Goal: Transaction & Acquisition: Purchase product/service

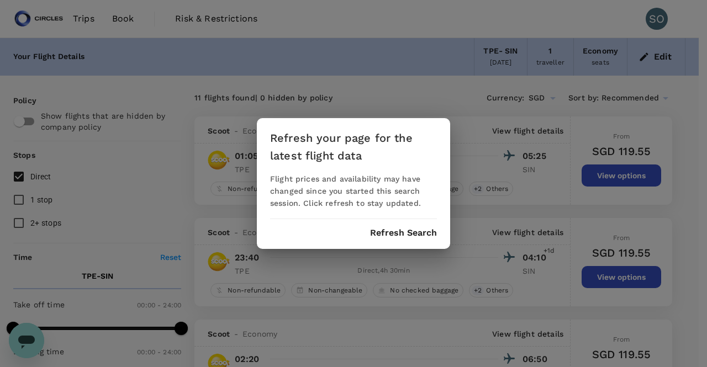
click at [383, 236] on button "Refresh Search" at bounding box center [403, 233] width 67 height 10
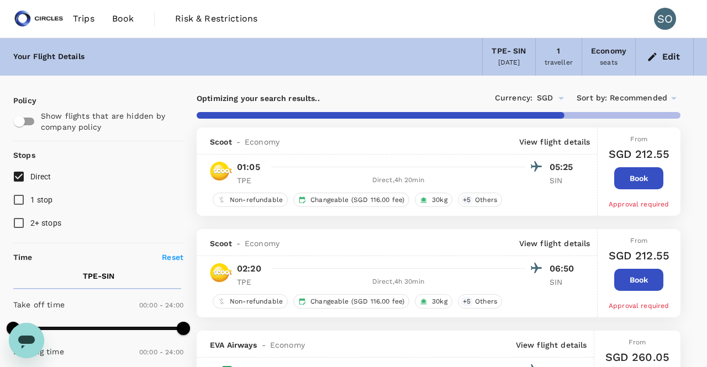
type input "1375"
click at [639, 58] on icon "button" at bounding box center [643, 56] width 11 height 11
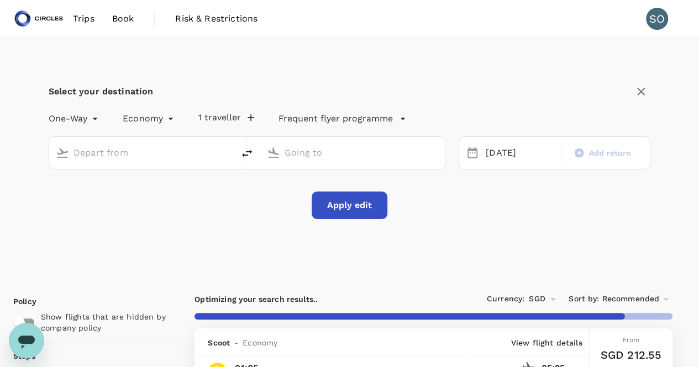
type input "Taiwan Taoyuan Intl (TPE)"
type input "Singapore Changi (SIN)"
click at [251, 156] on icon "delete" at bounding box center [246, 153] width 13 height 13
type input "Singapore Changi (SIN)"
type input "Taiwan Taoyuan Intl (TPE)"
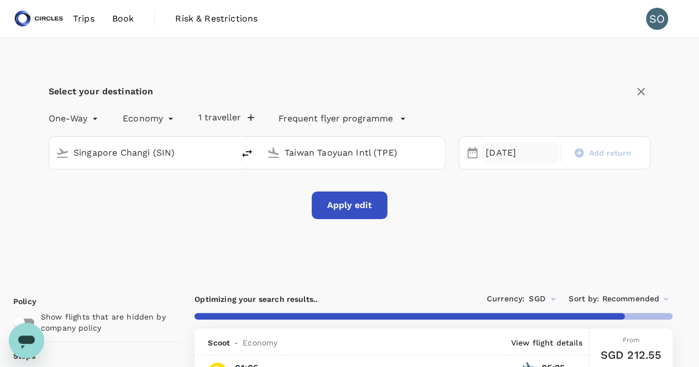
click at [504, 156] on div "23 Sep" at bounding box center [519, 153] width 77 height 22
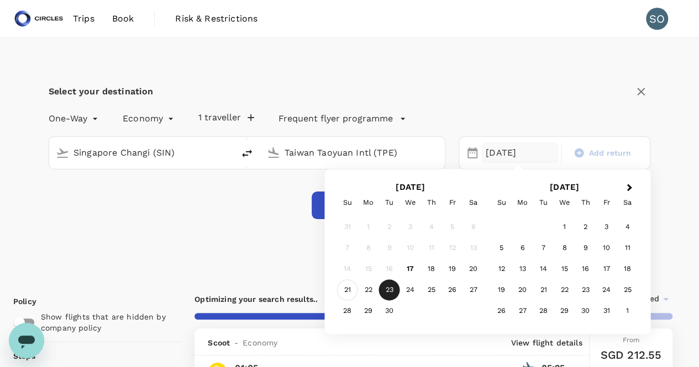
click at [351, 289] on div "21" at bounding box center [347, 290] width 21 height 21
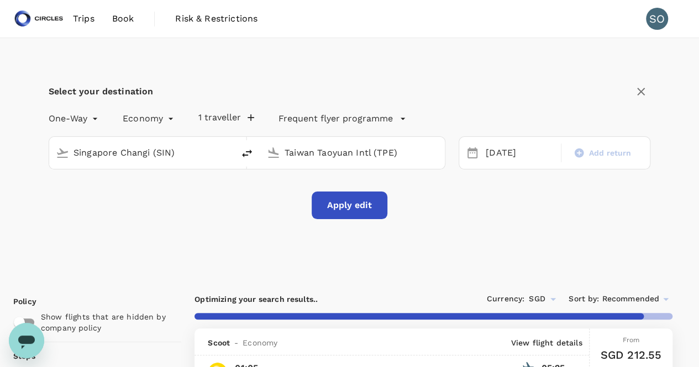
click at [348, 208] on button "Apply edit" at bounding box center [349, 206] width 76 height 28
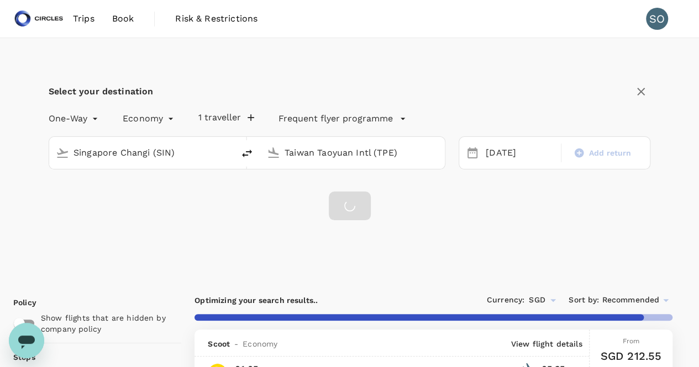
checkbox input "false"
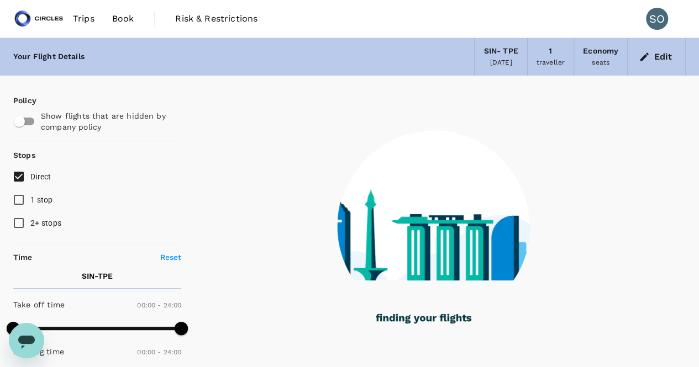
type input "940"
checkbox input "true"
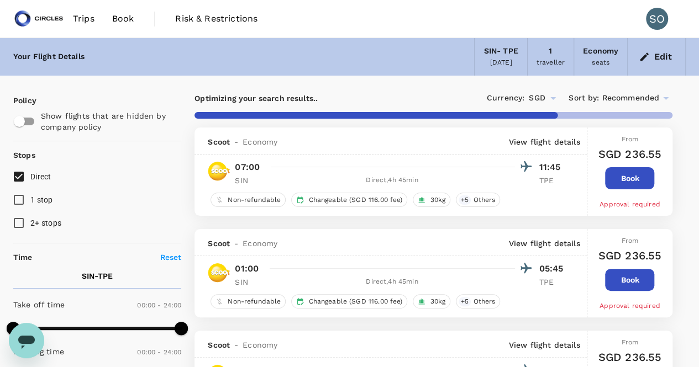
type input "1430"
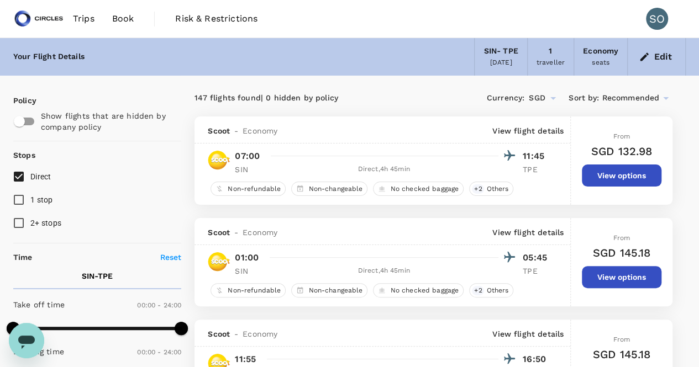
click at [604, 95] on span "Recommended" at bounding box center [629, 98] width 57 height 12
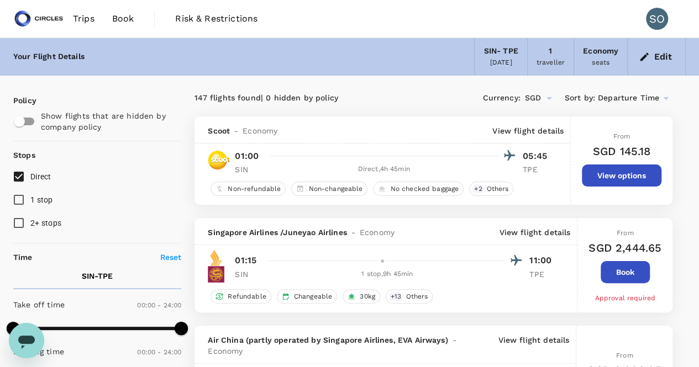
click at [605, 97] on span "Departure Time" at bounding box center [627, 98] width 61 height 12
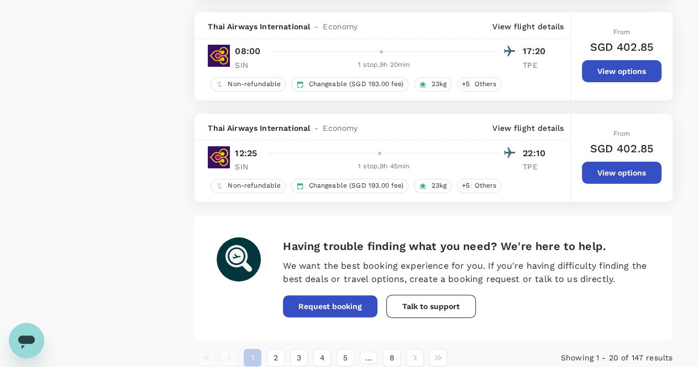
scroll to position [2098, 0]
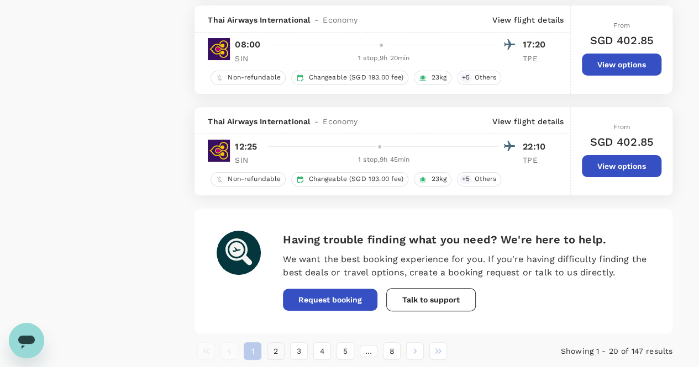
click at [279, 342] on button "2" at bounding box center [276, 351] width 18 height 18
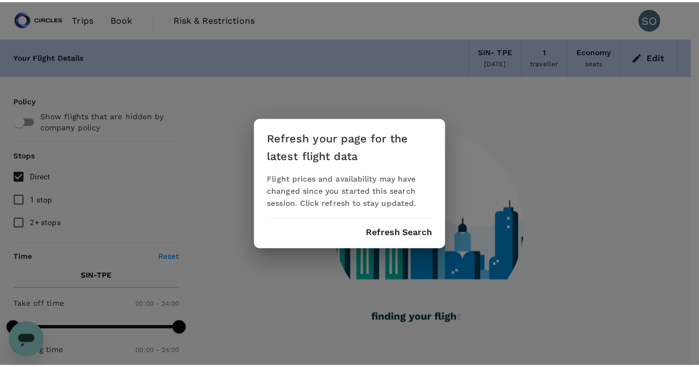
scroll to position [0, 0]
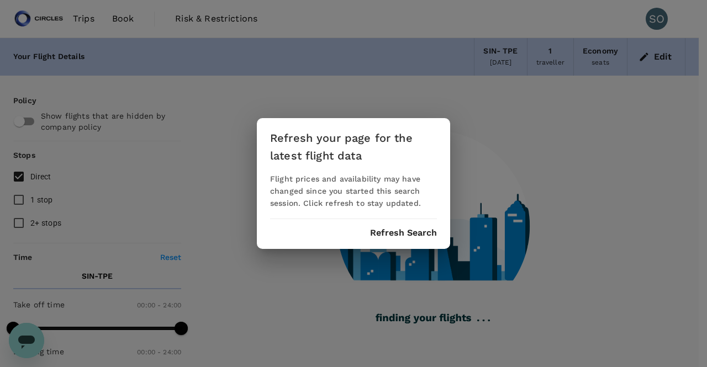
click at [378, 228] on button "Refresh Search" at bounding box center [403, 233] width 67 height 10
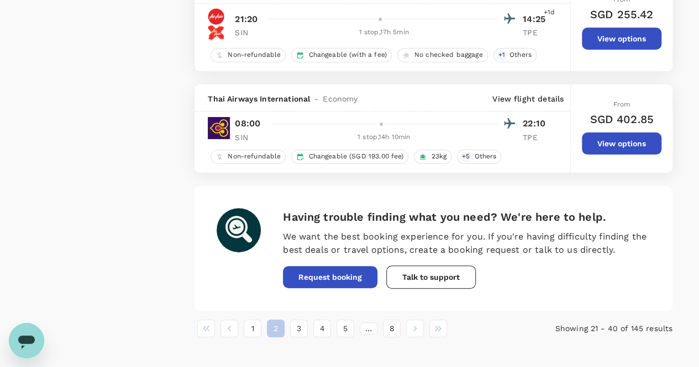
scroll to position [2170, 0]
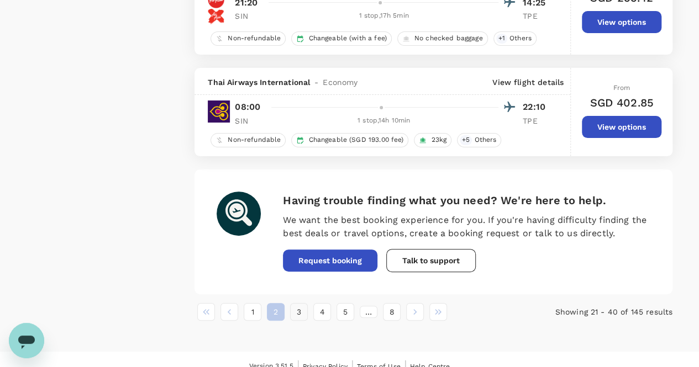
click at [296, 304] on button "3" at bounding box center [299, 312] width 18 height 18
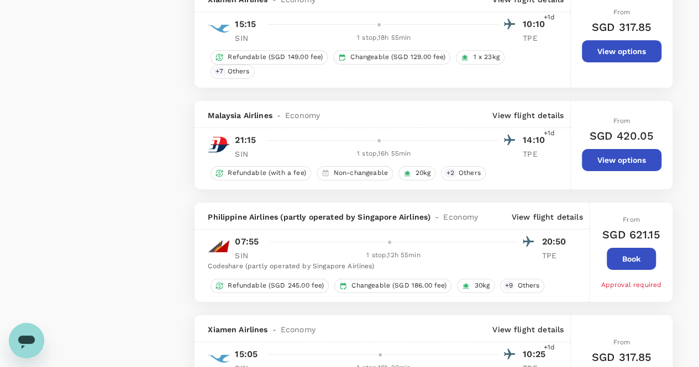
scroll to position [2198, 0]
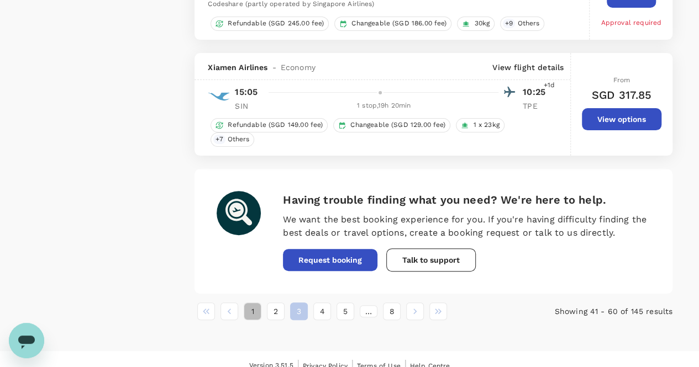
click at [250, 303] on button "1" at bounding box center [253, 312] width 18 height 18
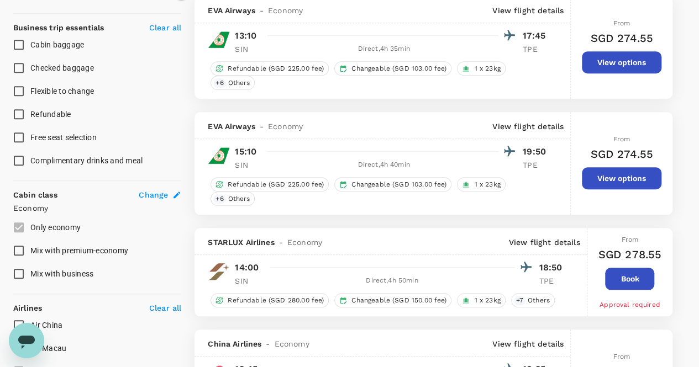
scroll to position [442, 0]
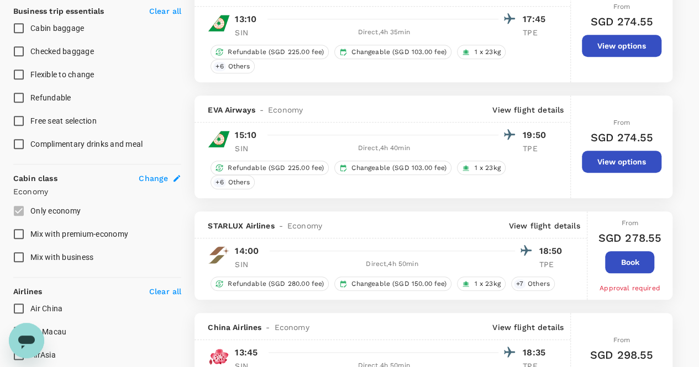
click at [609, 156] on button "View options" at bounding box center [621, 162] width 80 height 22
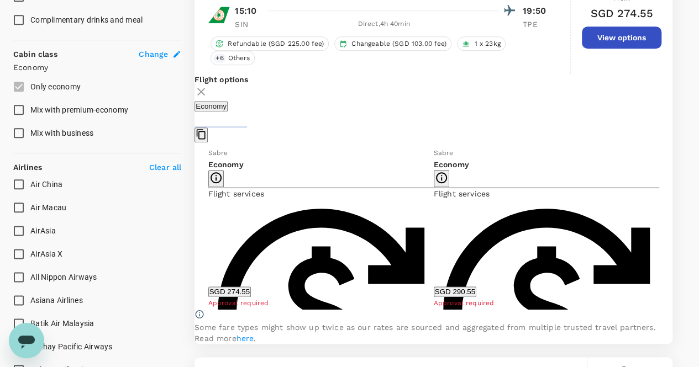
scroll to position [590, 0]
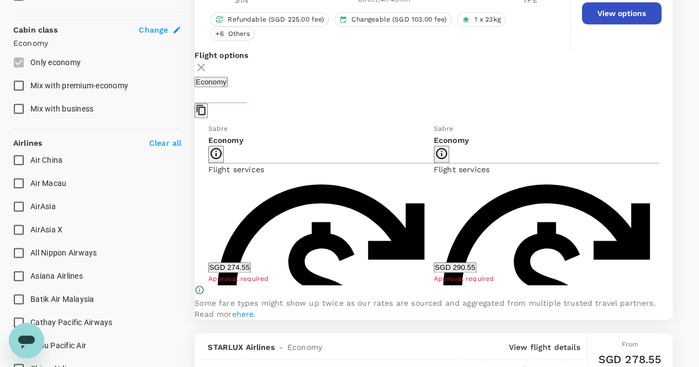
click at [251, 269] on button "SGD 274.55" at bounding box center [229, 267] width 43 height 10
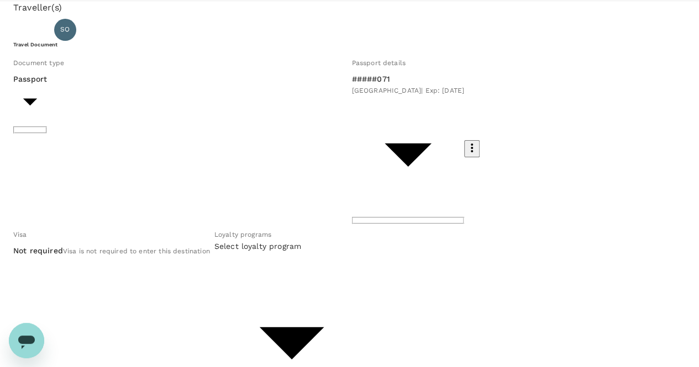
scroll to position [55, 0]
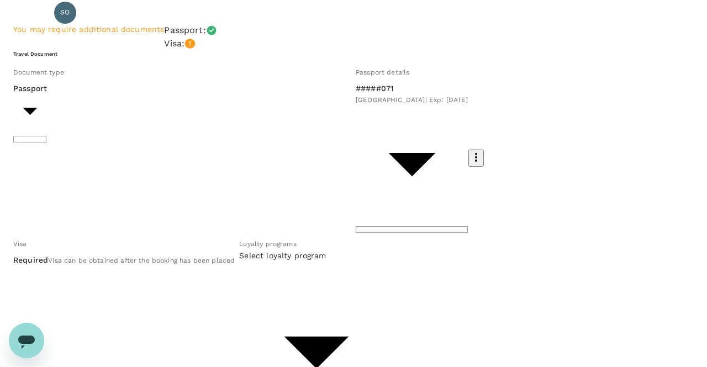
click at [311, 214] on p "#######346" at bounding box center [302, 211] width 110 height 11
type input "669e63be-11b7-4e45-bf50-a5c8d3d7d24d"
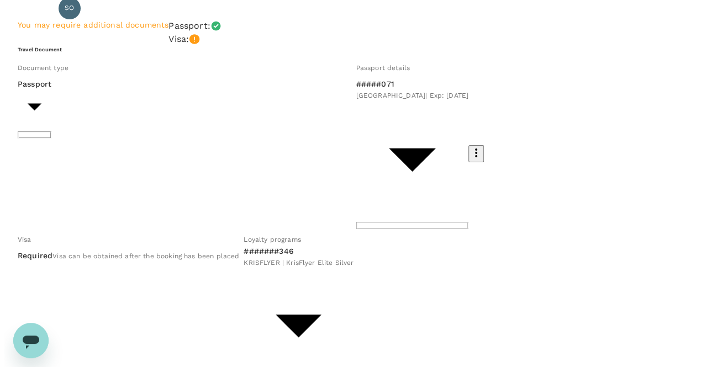
scroll to position [140, 0]
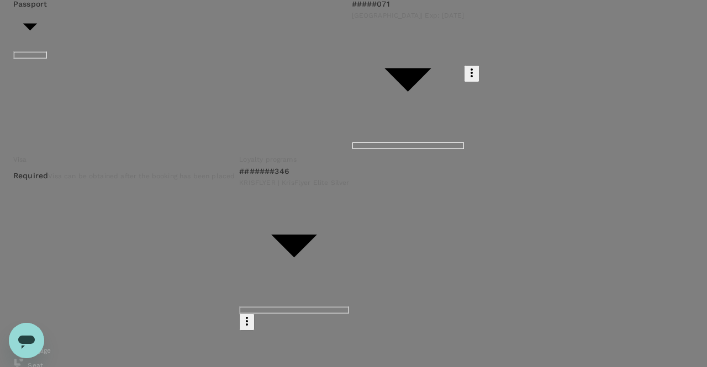
type input "9cb7bd09-647a-4334-94d9-122ca4480a85"
paste textarea "Request #1076 Complete"
type textarea "Request #1076 Complete FET CEO Meeting"
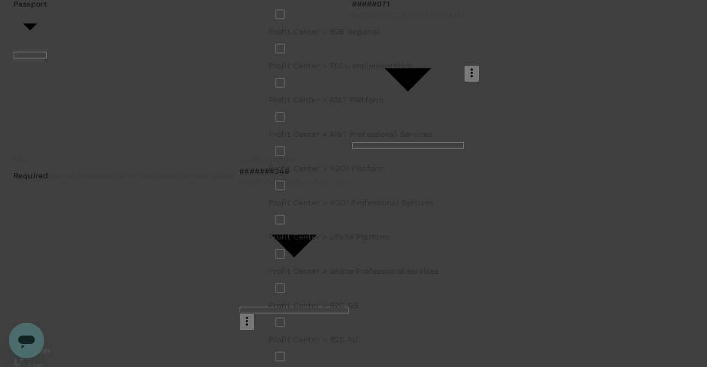
click at [278, 26] on input "checkbox" at bounding box center [279, 14] width 23 height 23
checkbox input "true"
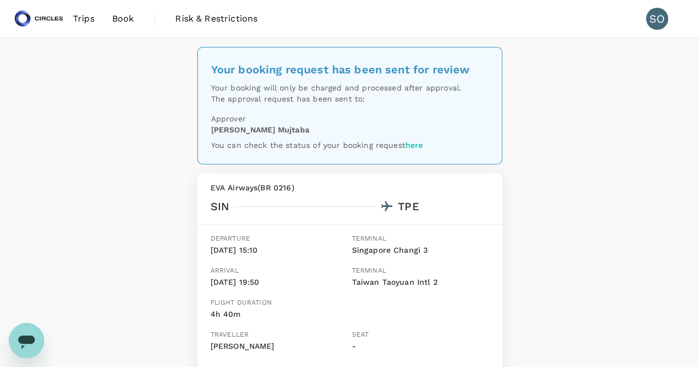
click at [121, 19] on span "Book" at bounding box center [123, 18] width 22 height 13
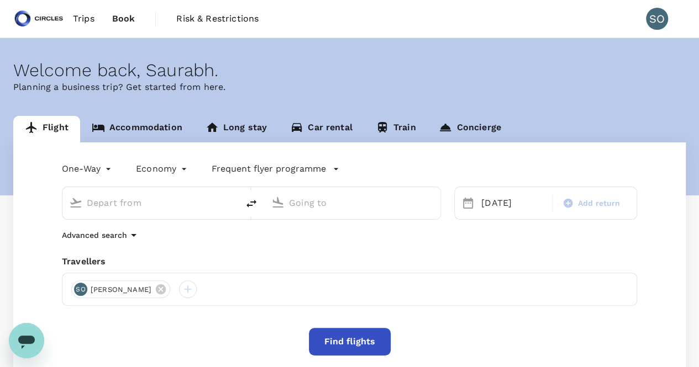
type input "Singapore Changi (SIN)"
type input "Taiwan Taoyuan Intl (TPE)"
click at [249, 208] on icon "delete" at bounding box center [251, 203] width 13 height 13
type input "Taiwan Taoyuan Intl (TPE)"
type input "Singapore Changi (SIN)"
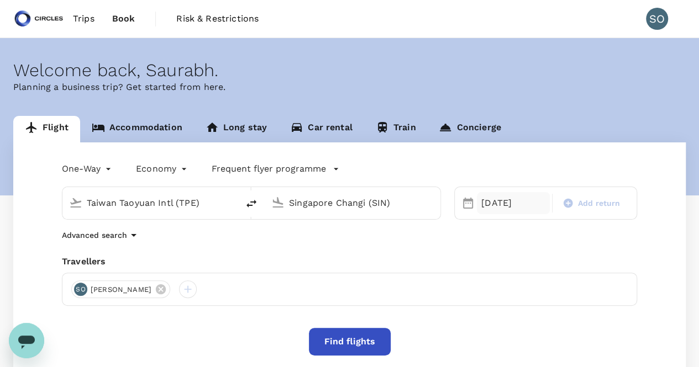
click at [489, 201] on div "21 Sep" at bounding box center [513, 203] width 73 height 22
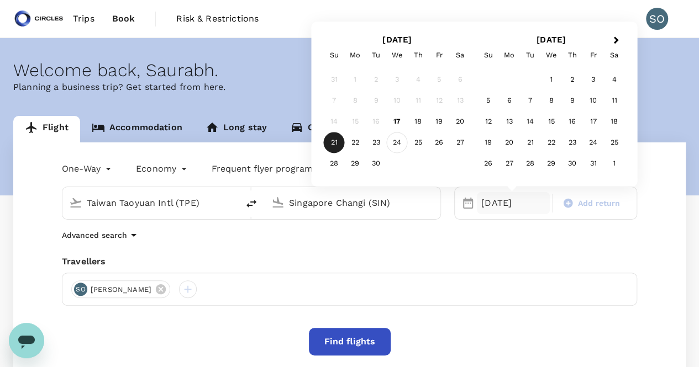
click at [393, 141] on div "24" at bounding box center [397, 143] width 21 height 21
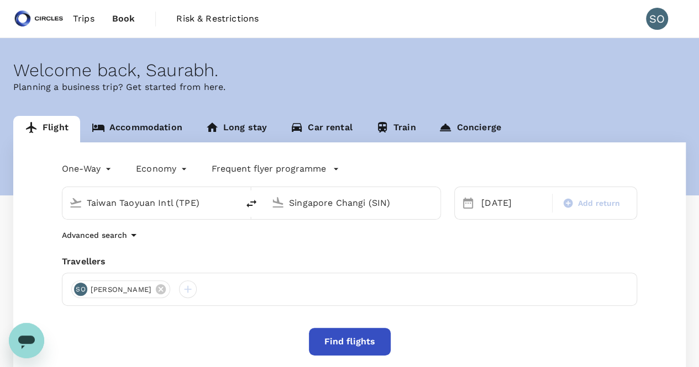
click at [359, 343] on button "Find flights" at bounding box center [350, 342] width 82 height 28
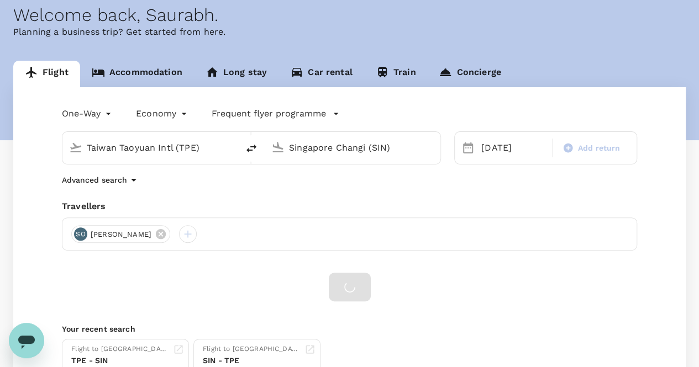
scroll to position [43, 0]
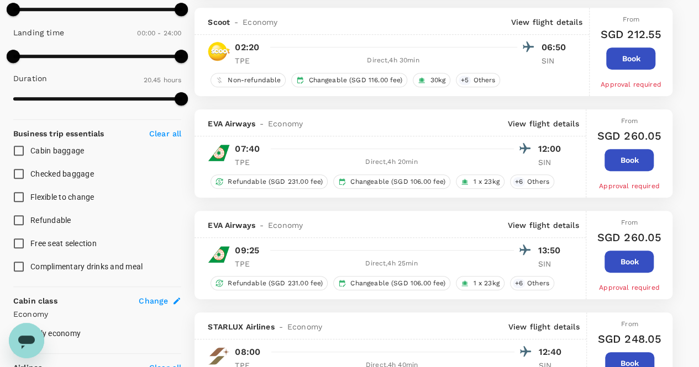
type input "1290"
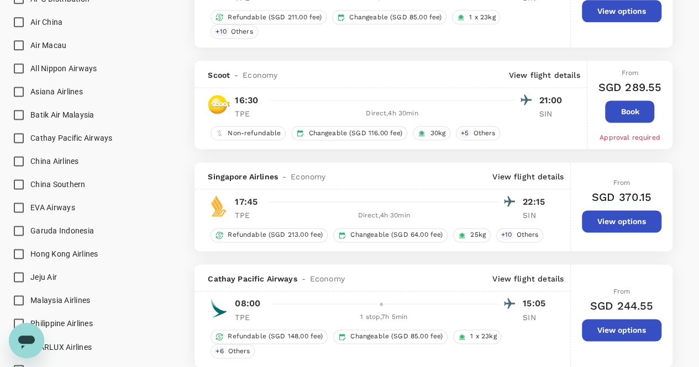
scroll to position [706, 0]
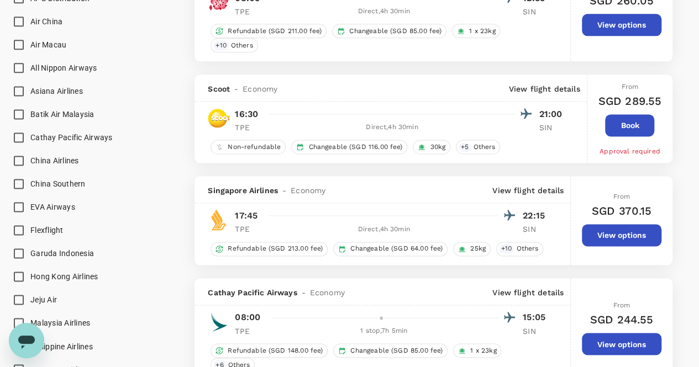
click at [625, 214] on h6 "SGD 370.15" at bounding box center [621, 211] width 60 height 18
click at [623, 231] on button "View options" at bounding box center [621, 235] width 80 height 22
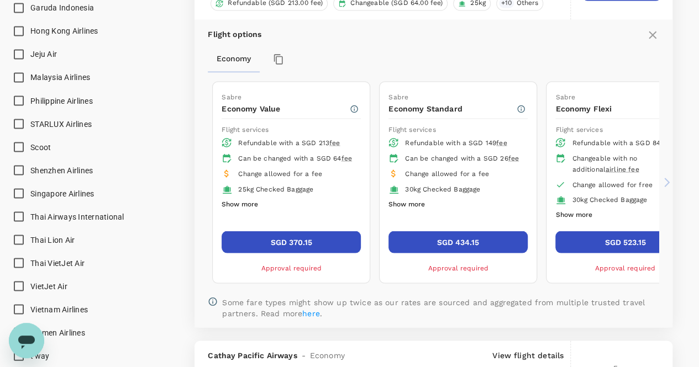
scroll to position [988, 0]
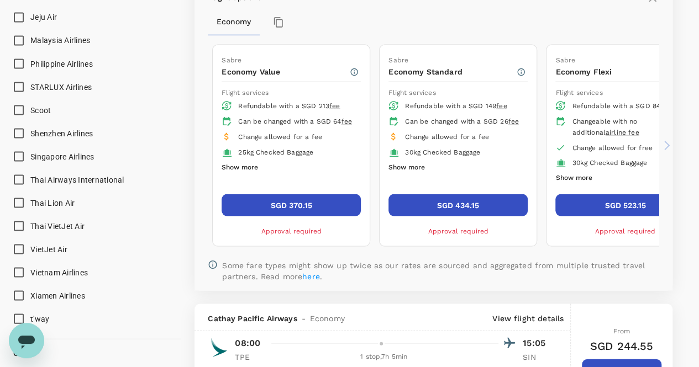
click at [310, 196] on button "SGD 370.15" at bounding box center [290, 205] width 139 height 22
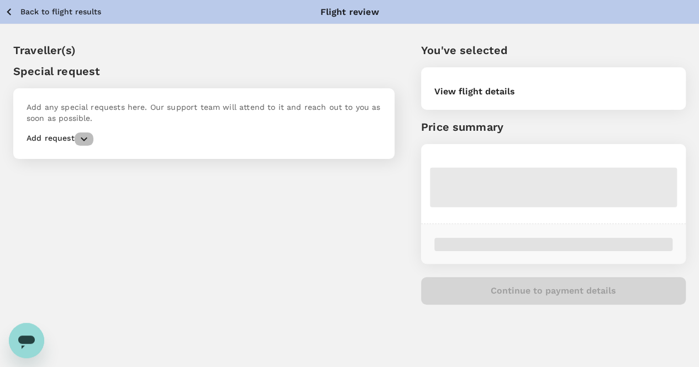
click at [78, 133] on icon "button" at bounding box center [83, 139] width 13 height 13
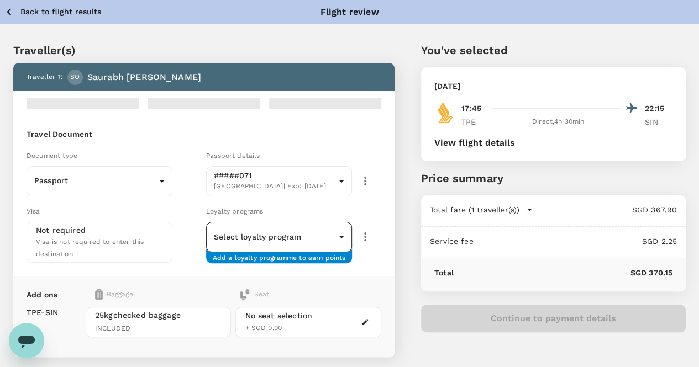
click at [261, 202] on div "Loyalty programs Select loyalty program ​ ​ Add a loyalty programme to earn poi…" at bounding box center [291, 232] width 179 height 62
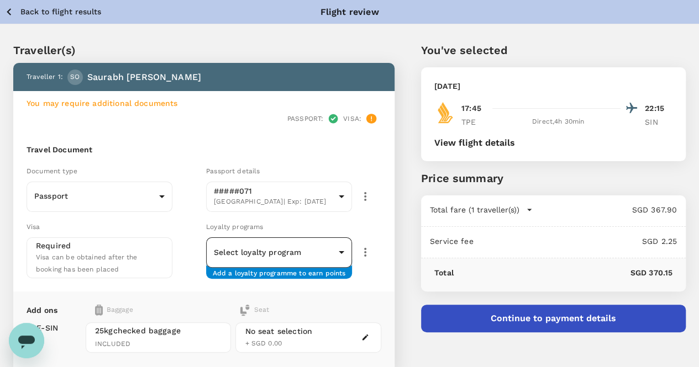
click at [264, 225] on body "Back to flight results Flight review Traveller(s) Traveller 1 : SO Saurabh Ohri…" at bounding box center [349, 350] width 699 height 701
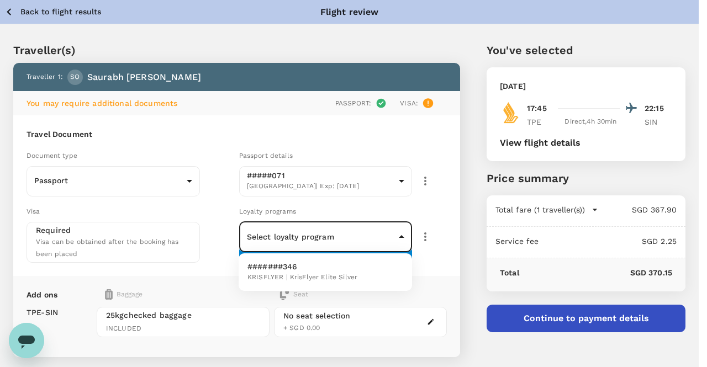
click at [270, 276] on span "KRISFLYER | KrisFlyer Elite Silver" at bounding box center [302, 277] width 110 height 11
type input "669e63be-11b7-4e45-bf50-a5c8d3d7d24d"
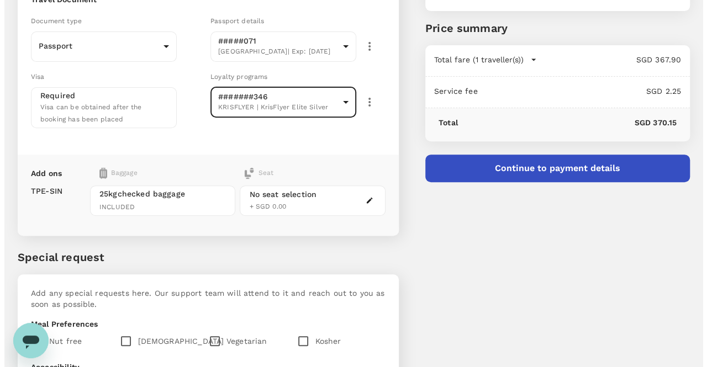
scroll to position [40, 0]
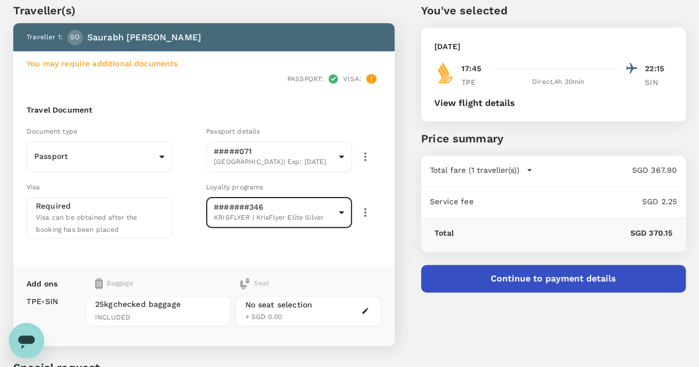
click at [532, 271] on button "Continue to payment details" at bounding box center [553, 279] width 264 height 28
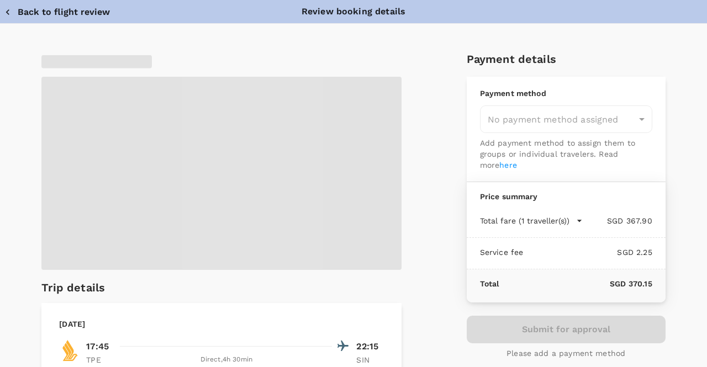
type input "9cb7bd09-647a-4334-94d9-122ca4480a85"
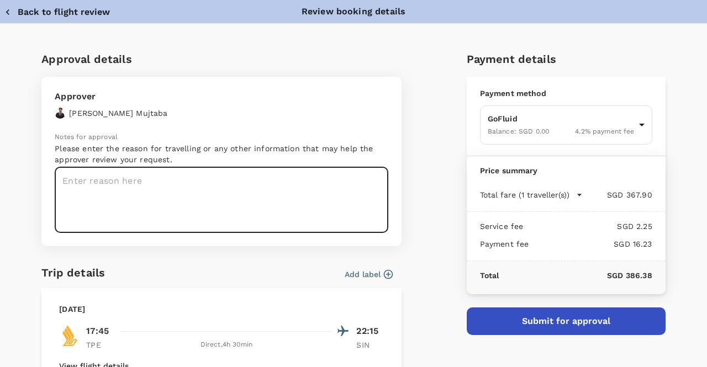
click at [182, 175] on textarea at bounding box center [222, 200] width 334 height 66
paste textarea "Request #1076 Complete"
type textarea "Request #1076 Complete FET CEO Meeting"
click at [496, 327] on button "Submit for approval" at bounding box center [566, 322] width 199 height 28
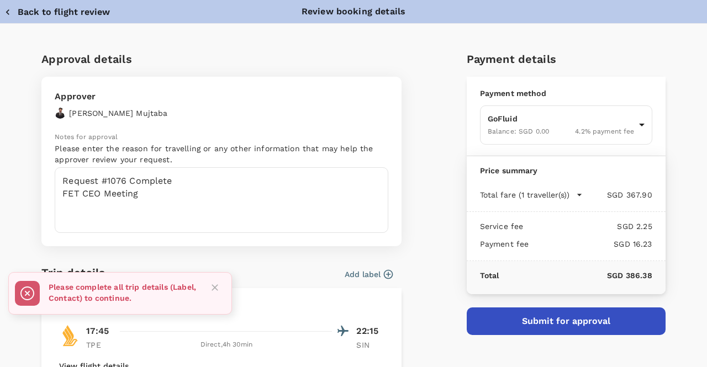
click at [345, 276] on button "Add label" at bounding box center [369, 274] width 48 height 11
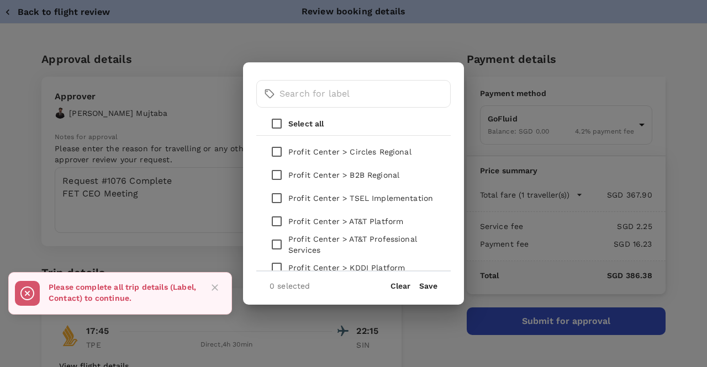
click at [275, 175] on input "checkbox" at bounding box center [276, 174] width 23 height 23
checkbox input "true"
click at [427, 284] on button "Save" at bounding box center [428, 286] width 18 height 9
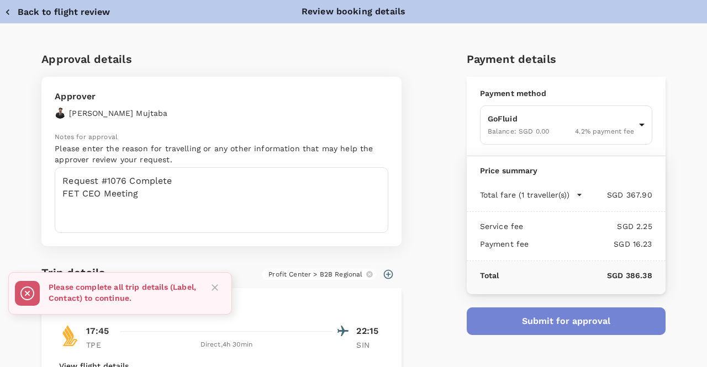
click at [480, 319] on button "Submit for approval" at bounding box center [566, 322] width 199 height 28
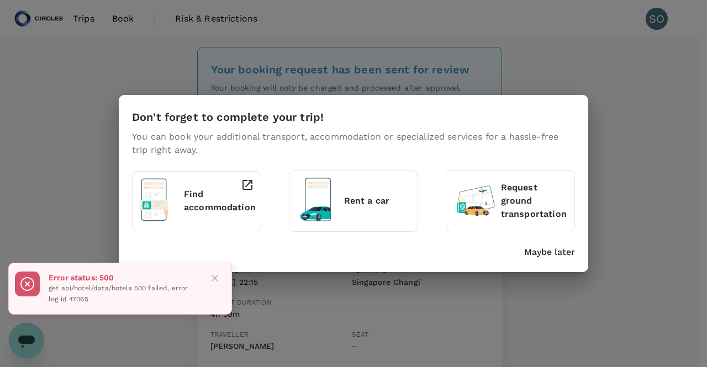
click at [219, 207] on p "Find accommodation" at bounding box center [220, 201] width 72 height 27
click at [228, 196] on p "Find accommodation" at bounding box center [220, 201] width 72 height 27
click at [186, 213] on p "Find accommodation" at bounding box center [220, 201] width 72 height 27
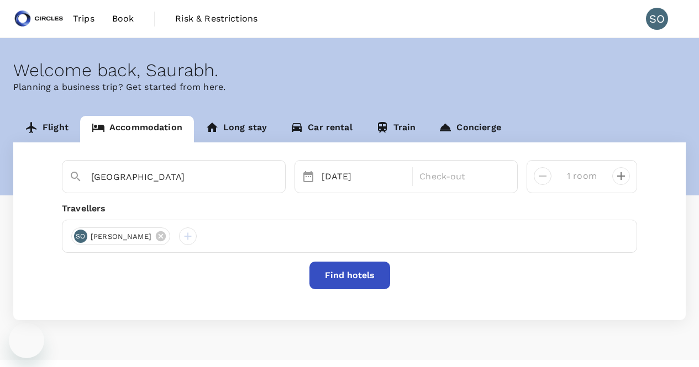
click at [210, 181] on input "[GEOGRAPHIC_DATA]" at bounding box center [169, 176] width 156 height 17
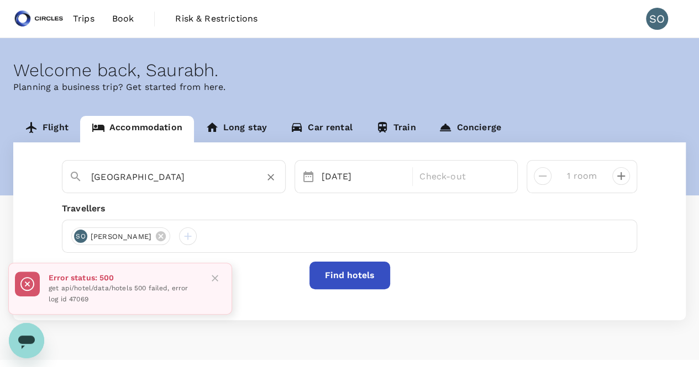
type input "Hotel Santika Premiere Slipi Jakarta"
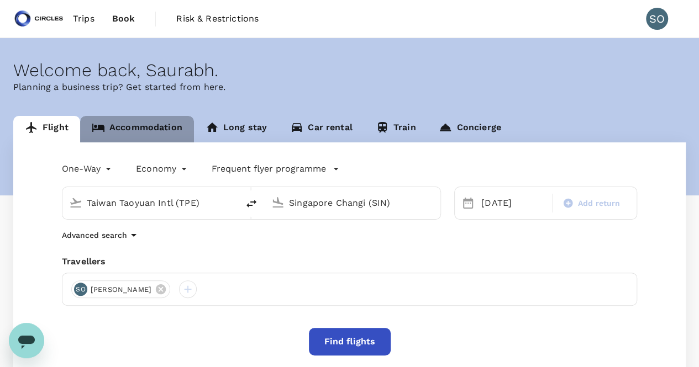
click at [147, 119] on link "Accommodation" at bounding box center [137, 129] width 114 height 27
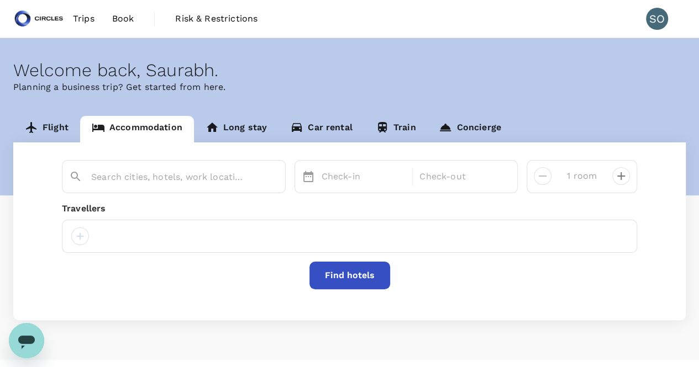
type input "Hotel Santika Premiere Slipi Jakarta"
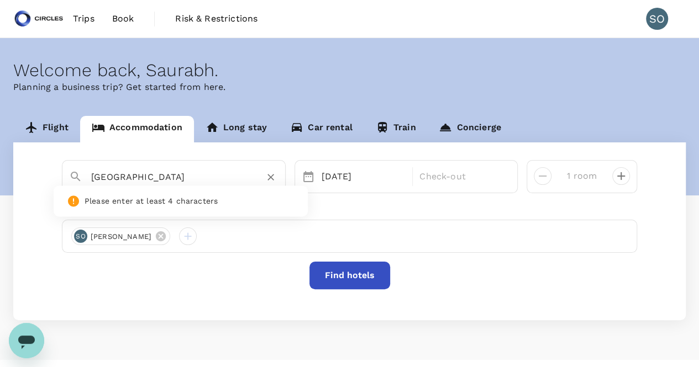
click at [156, 184] on input "Hotel Santika Premiere Slipi Jakarta" at bounding box center [169, 176] width 156 height 17
click at [265, 178] on icon "Clear" at bounding box center [270, 177] width 11 height 11
type input "F"
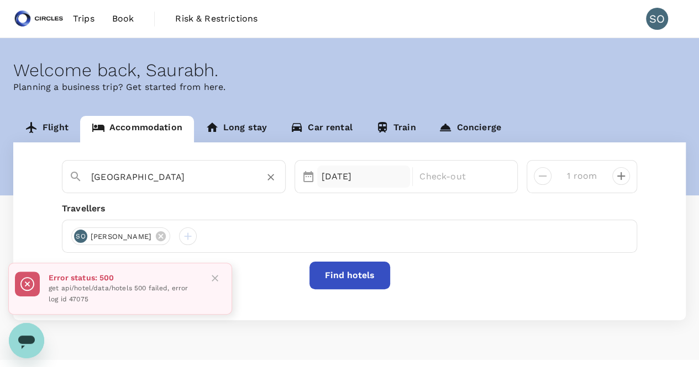
type input "Grand Victoria Hotel Taipei"
click at [329, 176] on div "[DATE]" at bounding box center [363, 177] width 93 height 22
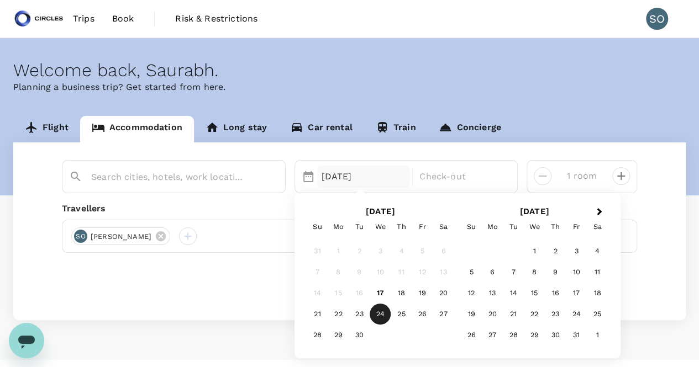
click at [255, 206] on div "Travellers" at bounding box center [349, 208] width 575 height 13
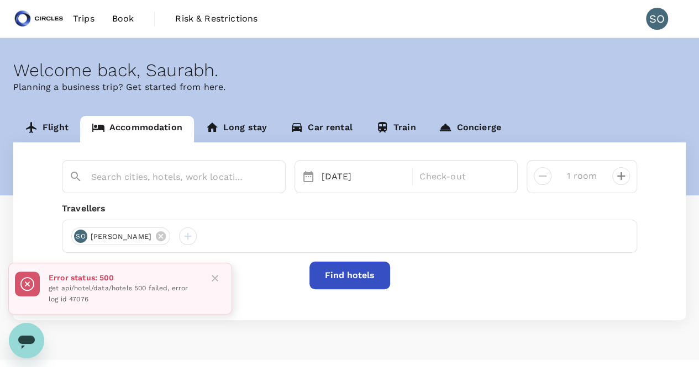
click at [215, 271] on button "Close" at bounding box center [215, 278] width 17 height 17
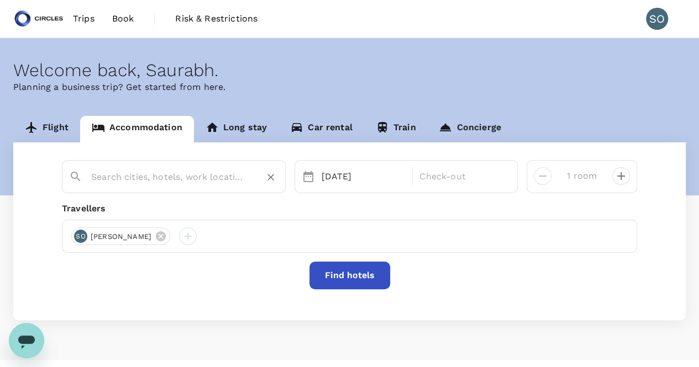
click at [220, 181] on input "text" at bounding box center [169, 176] width 156 height 17
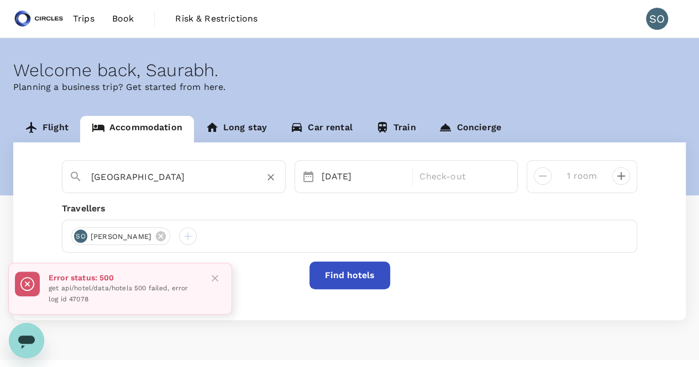
type input "Taipei"
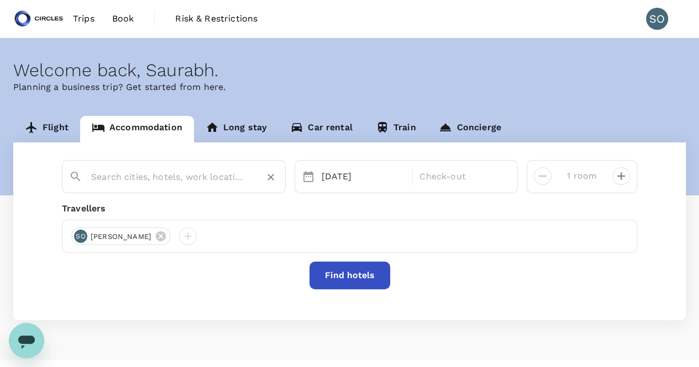
click at [214, 182] on input "text" at bounding box center [169, 176] width 156 height 17
type input "[GEOGRAPHIC_DATA]"
